Goal: Navigation & Orientation: Find specific page/section

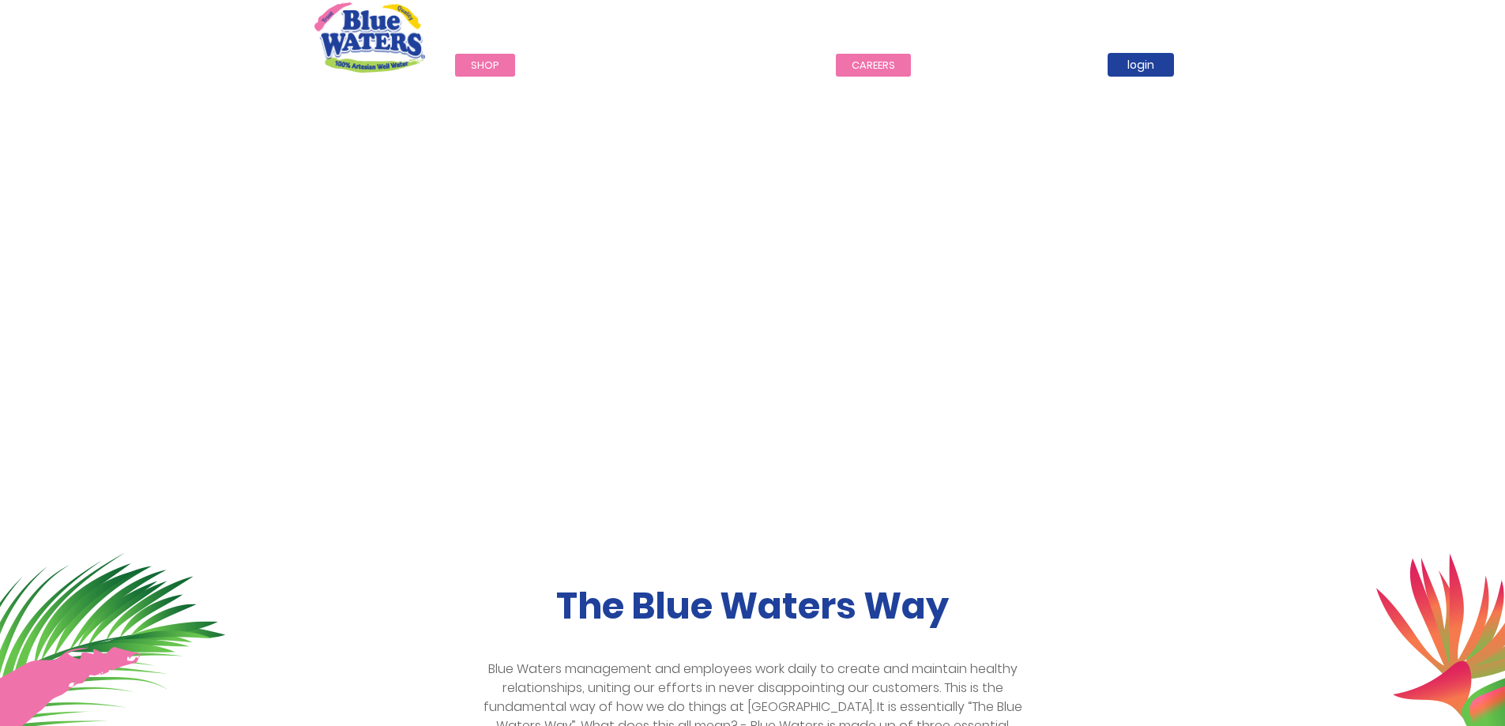
click at [859, 61] on link "careers" at bounding box center [873, 65] width 75 height 23
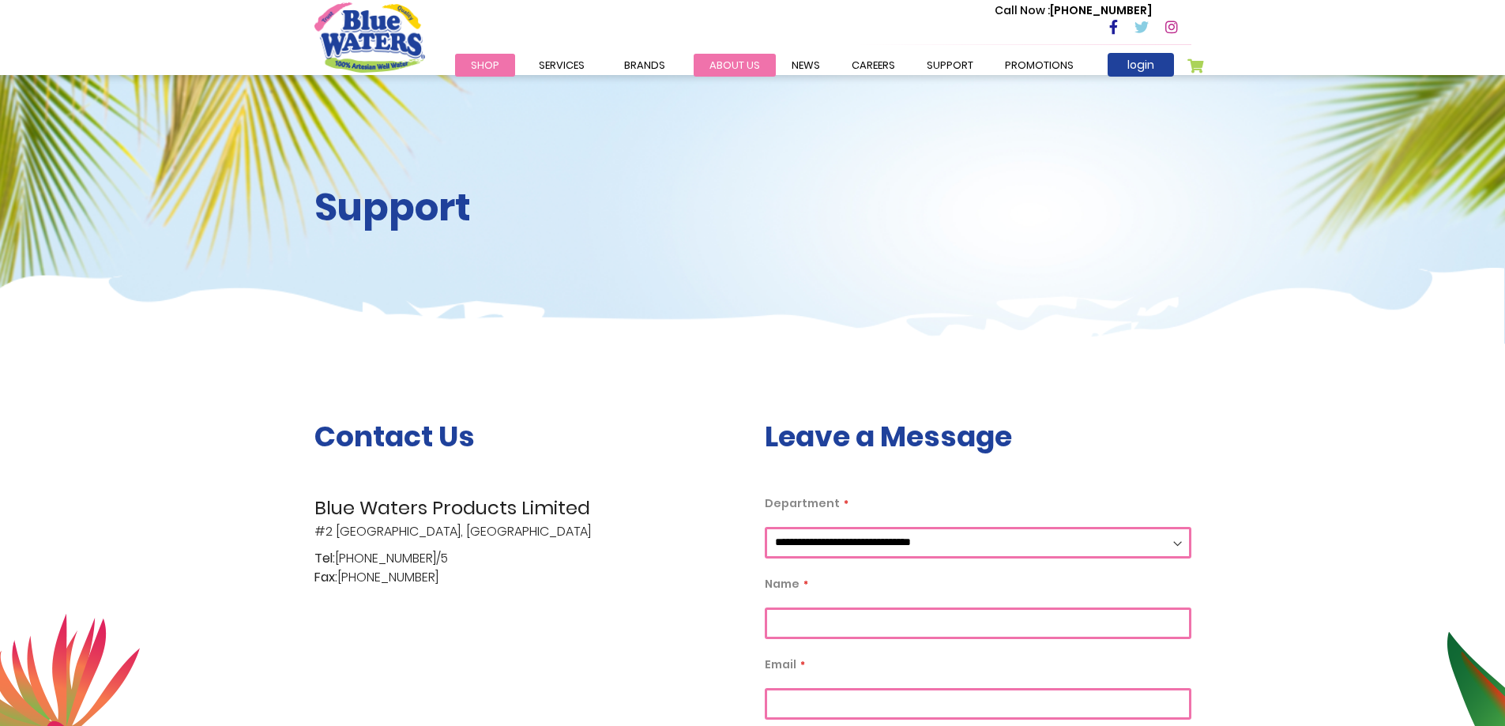
click at [735, 60] on link "about us" at bounding box center [734, 65] width 82 height 23
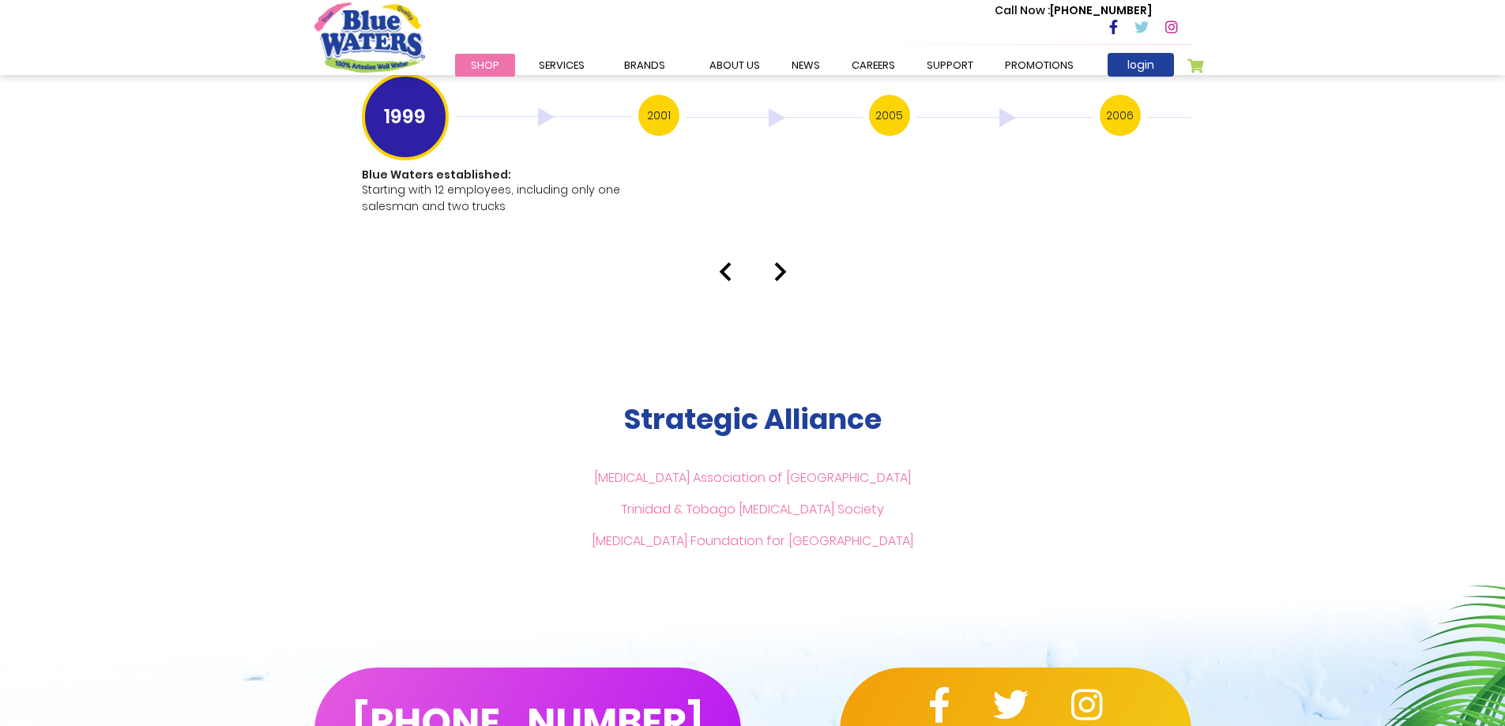
scroll to position [3396, 0]
